Goal: Information Seeking & Learning: Learn about a topic

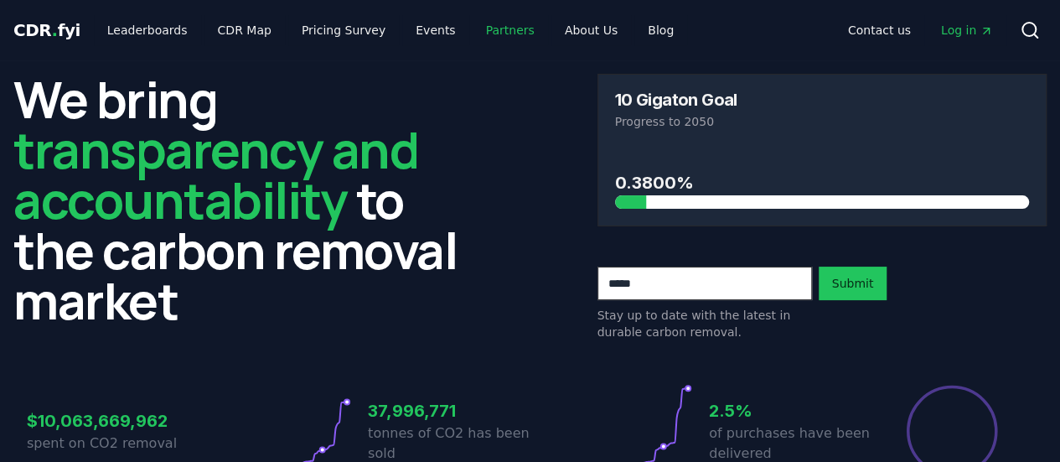
click at [486, 34] on link "Partners" at bounding box center [510, 30] width 75 height 30
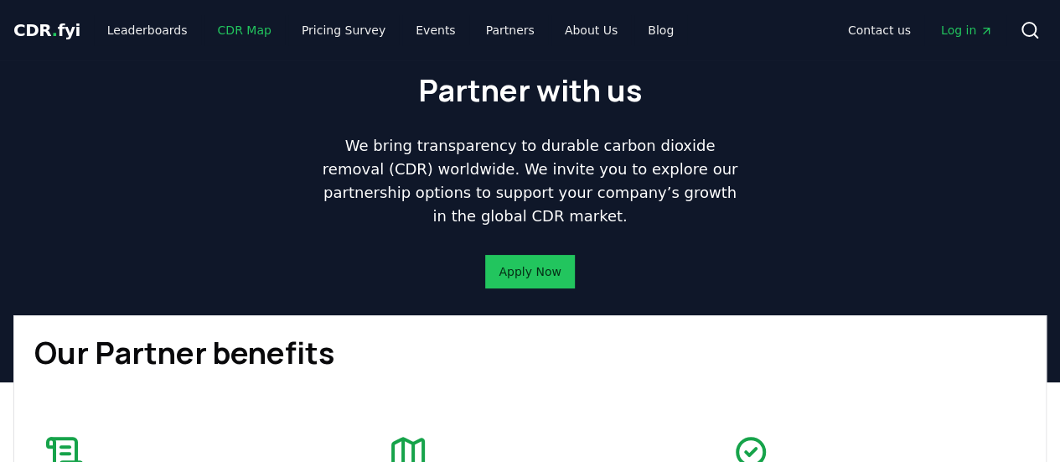
click at [224, 29] on link "CDR Map" at bounding box center [244, 30] width 80 height 30
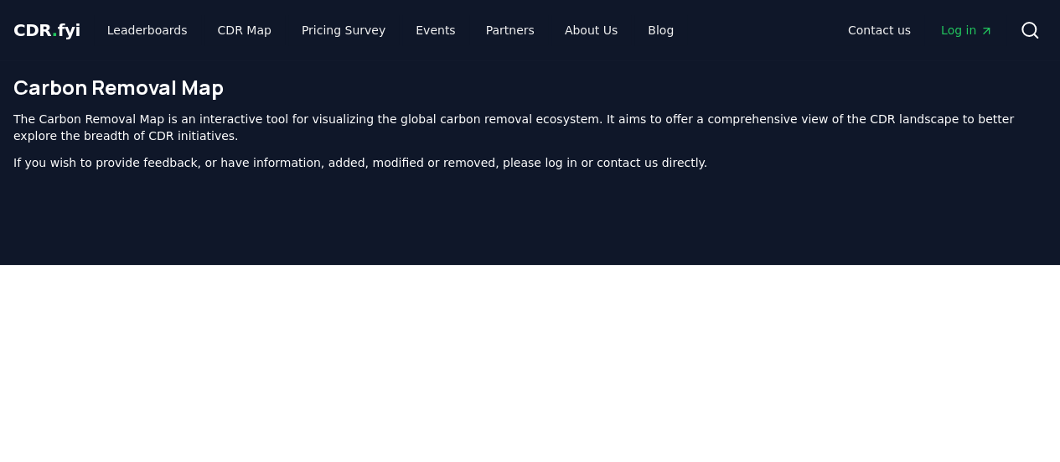
scroll to position [533, 0]
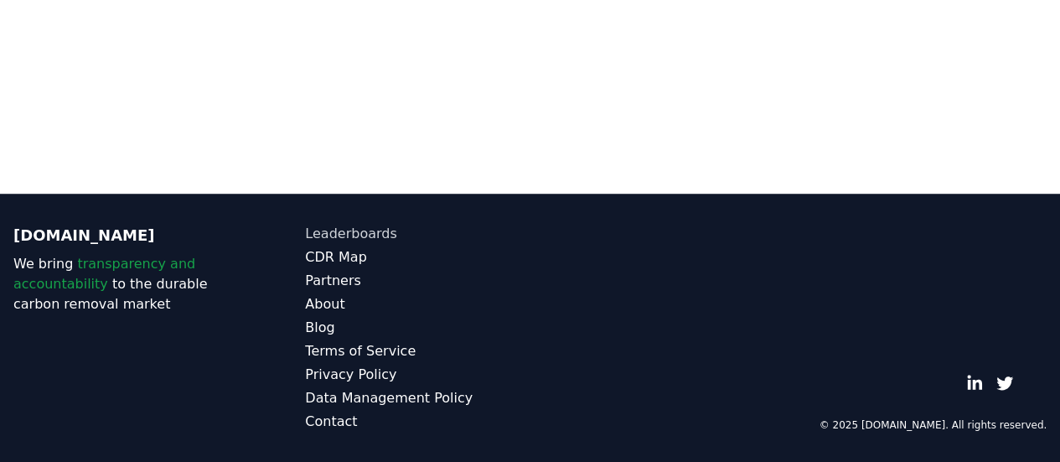
click at [352, 229] on link "Leaderboards" at bounding box center [417, 234] width 225 height 20
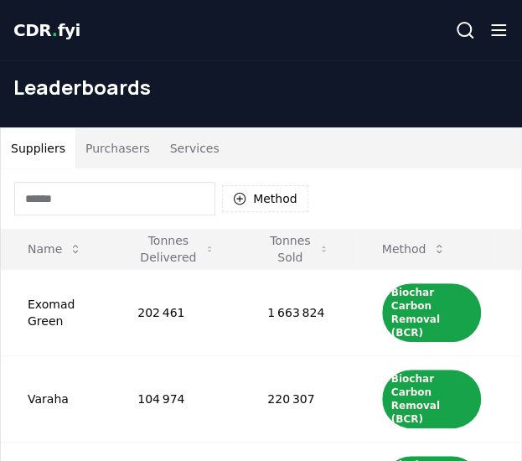
click at [105, 150] on button "Purchasers" at bounding box center [117, 148] width 85 height 40
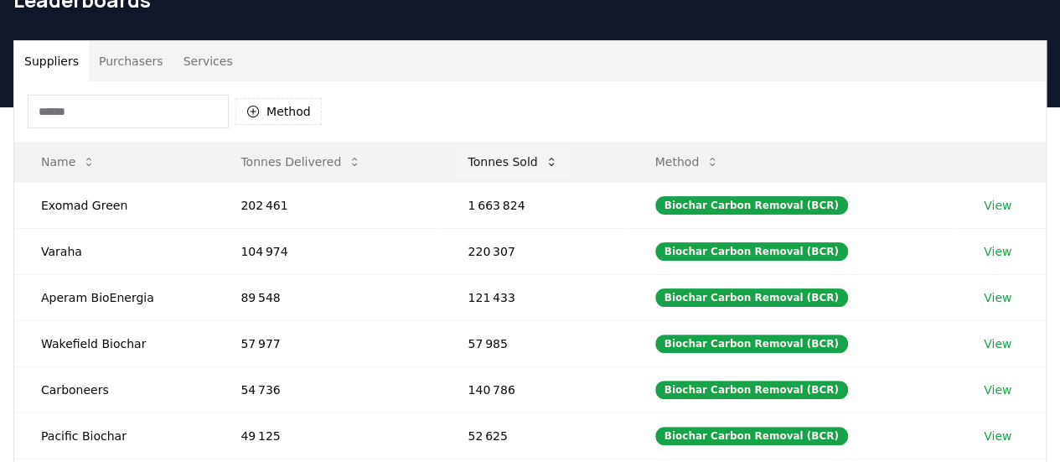
scroll to position [86, 0]
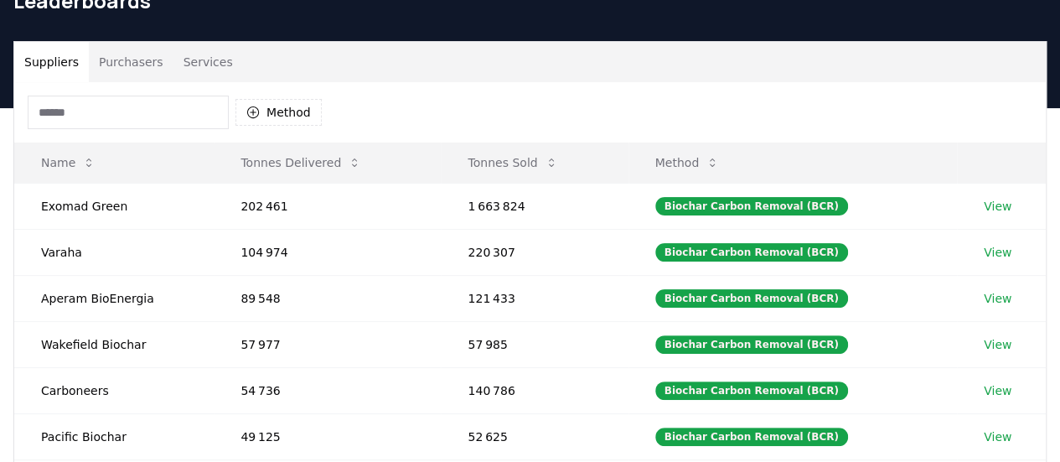
click at [131, 60] on button "Purchasers" at bounding box center [131, 62] width 85 height 40
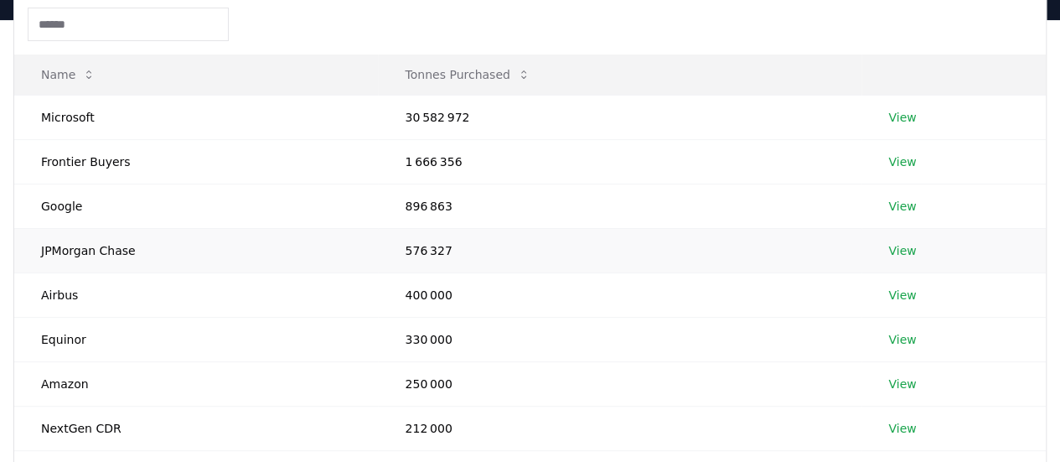
scroll to position [102, 0]
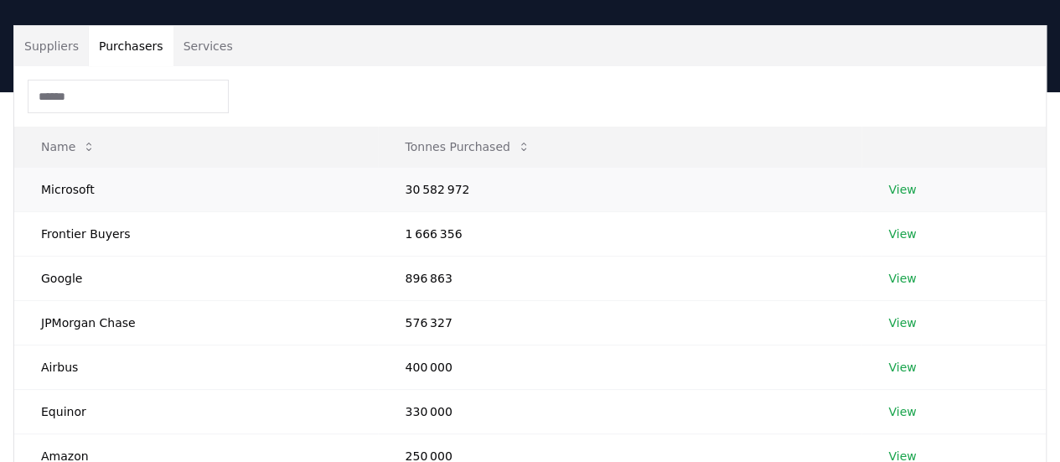
click at [894, 184] on link "View" at bounding box center [902, 189] width 28 height 17
